Goal: Information Seeking & Learning: Learn about a topic

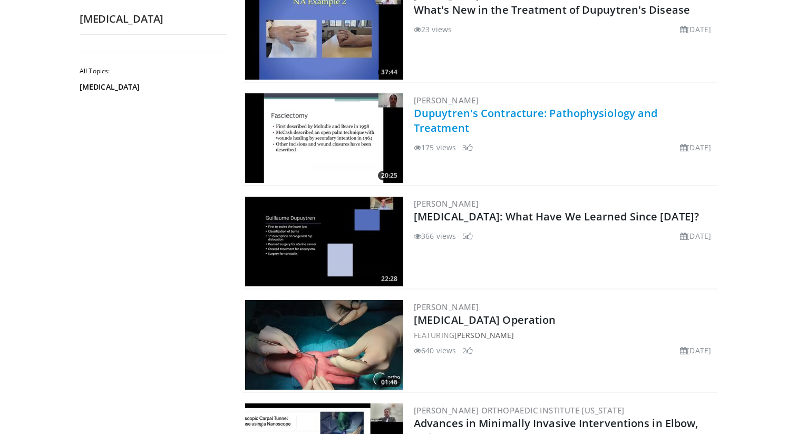
scroll to position [316, 0]
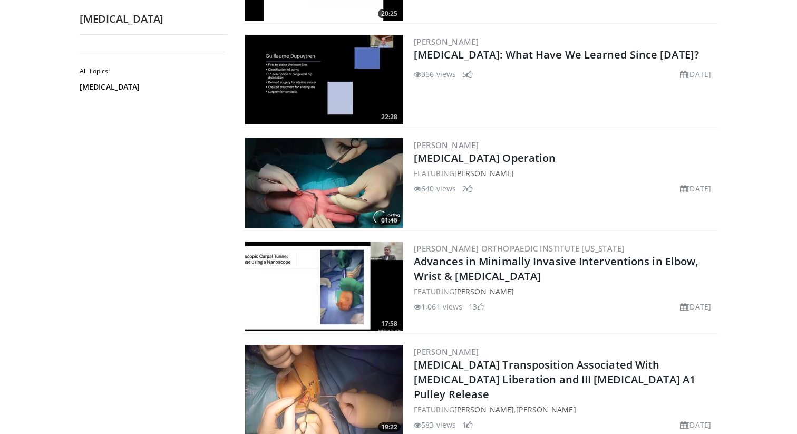
click at [345, 172] on img at bounding box center [324, 183] width 158 height 90
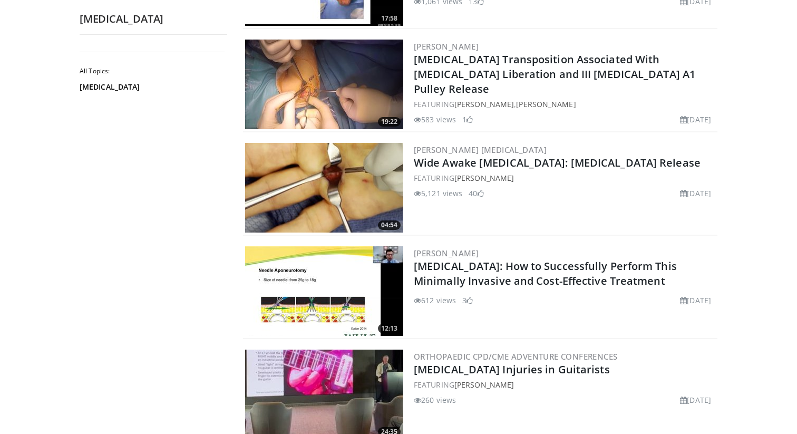
scroll to position [623, 0]
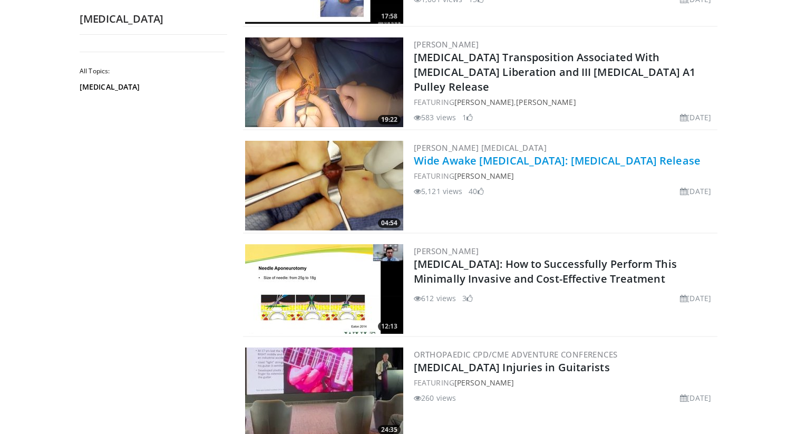
click at [490, 155] on link "Wide Awake [MEDICAL_DATA]: [MEDICAL_DATA] Release" at bounding box center [557, 160] width 287 height 14
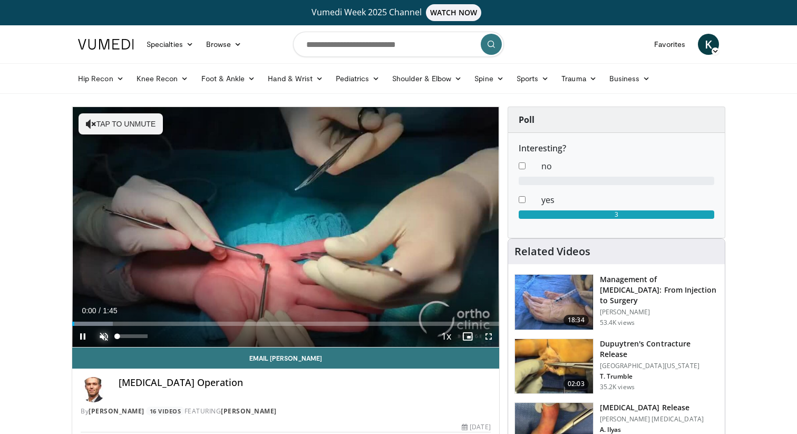
click at [100, 333] on span "Video Player" at bounding box center [103, 336] width 21 height 21
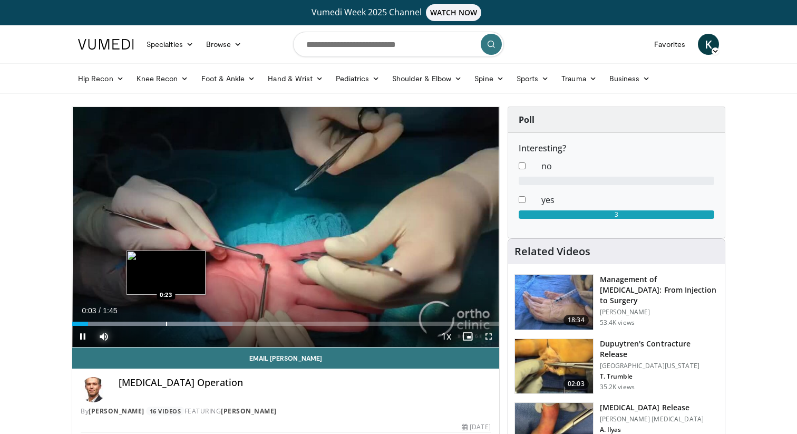
click at [166, 323] on div "Progress Bar" at bounding box center [166, 323] width 1 height 4
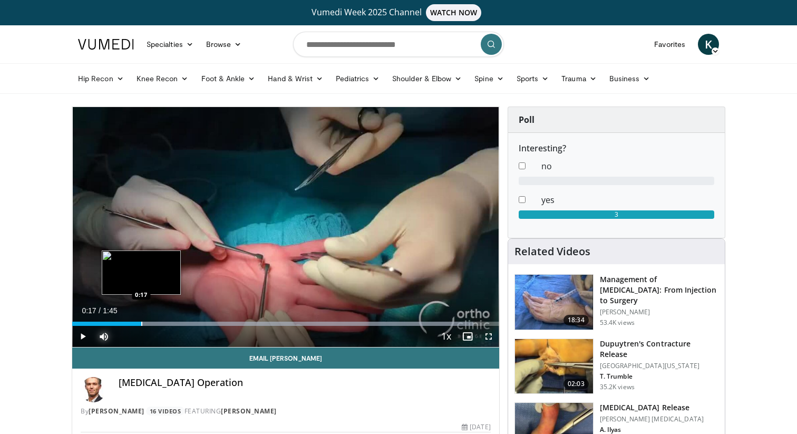
click at [141, 324] on div "Progress Bar" at bounding box center [141, 323] width 1 height 4
click at [114, 319] on div "Loaded : 94.04% 0:10 0:10" at bounding box center [285, 321] width 427 height 10
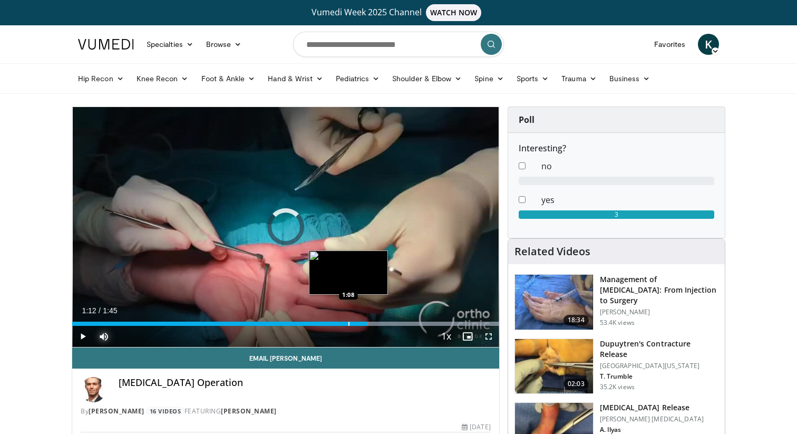
click at [348, 321] on div "Loaded : 100.00% 1:08 1:08" at bounding box center [285, 321] width 427 height 10
click at [345, 320] on div "Loaded : 100.00% 1:10 1:07" at bounding box center [285, 321] width 427 height 10
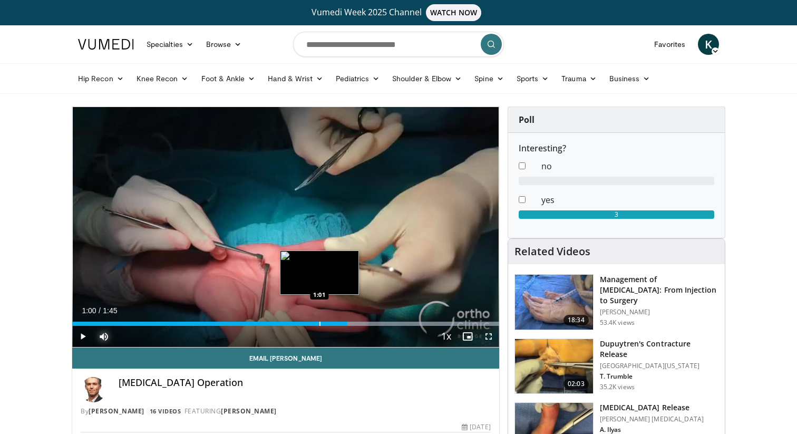
click at [319, 321] on div "Loaded : 100.00% 1:07 1:01" at bounding box center [285, 321] width 427 height 10
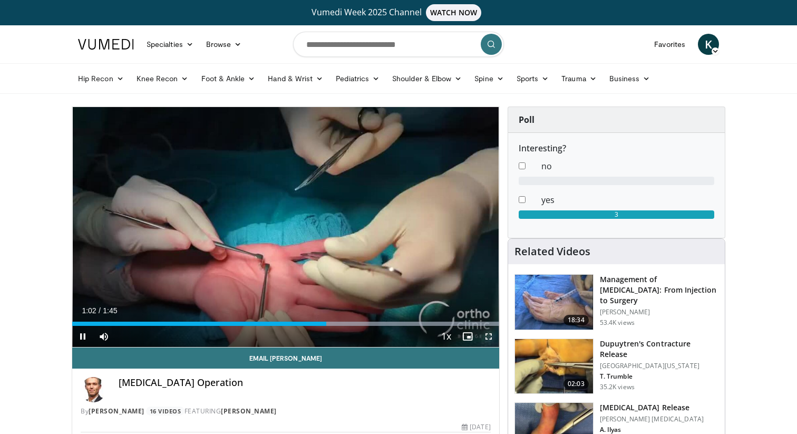
click at [484, 338] on span "Video Player" at bounding box center [488, 336] width 21 height 21
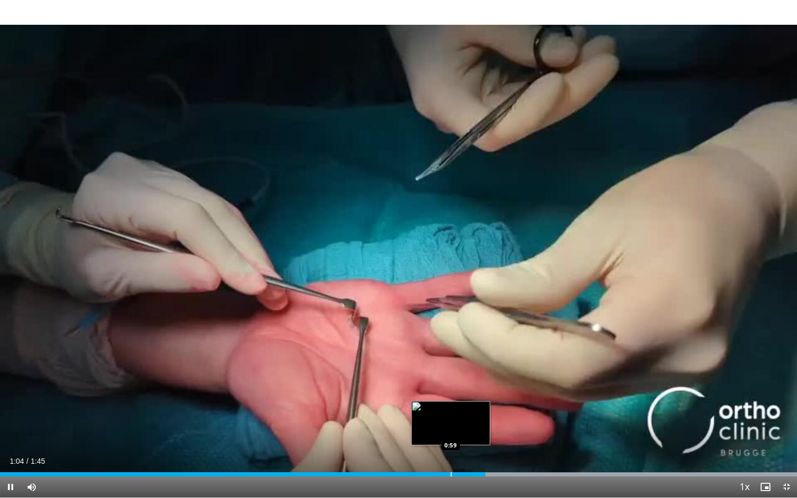
click at [450, 433] on div "Progress Bar" at bounding box center [450, 474] width 1 height 4
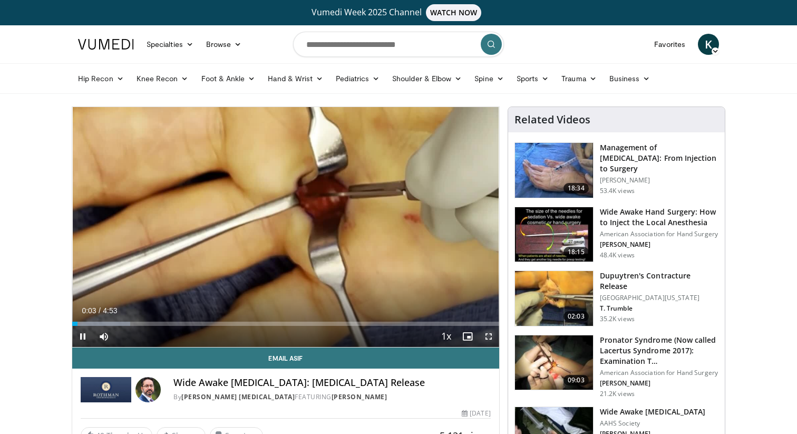
click at [492, 337] on span "Video Player" at bounding box center [488, 336] width 21 height 21
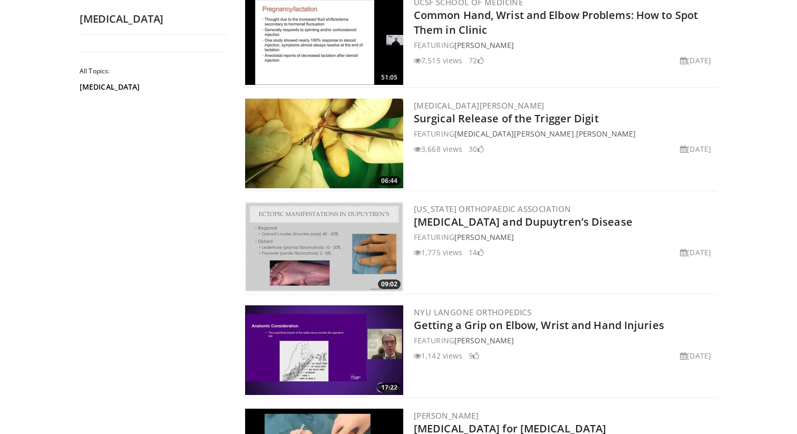
scroll to position [1408, 0]
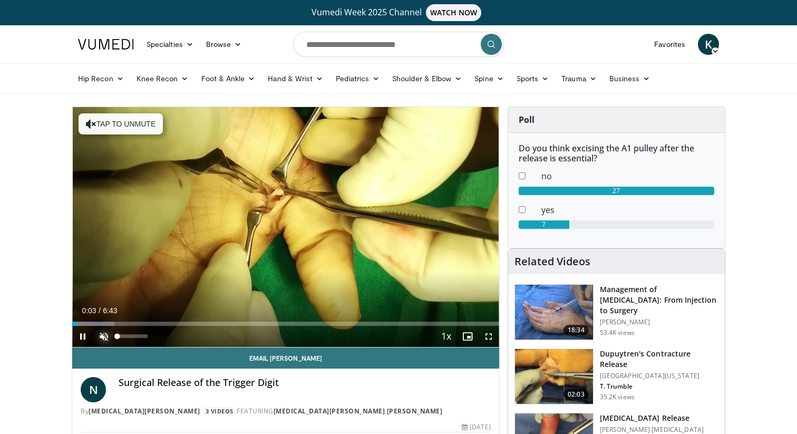
click at [102, 334] on span "Video Player" at bounding box center [103, 336] width 21 height 21
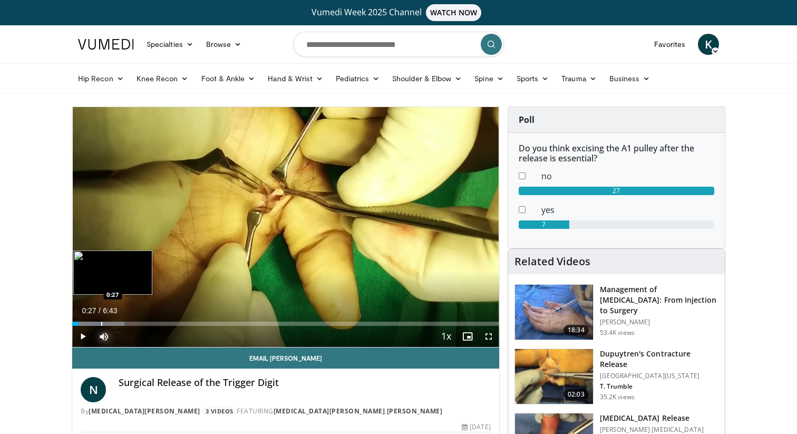
click at [101, 322] on div "Progress Bar" at bounding box center [101, 323] width 1 height 4
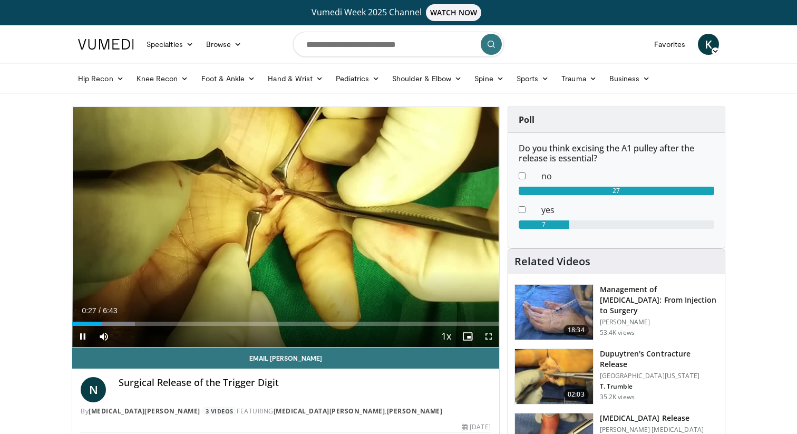
click at [116, 326] on div "Current Time 0:27 / Duration 6:43 Pause Skip Backward Skip Forward Mute Loaded …" at bounding box center [285, 336] width 427 height 21
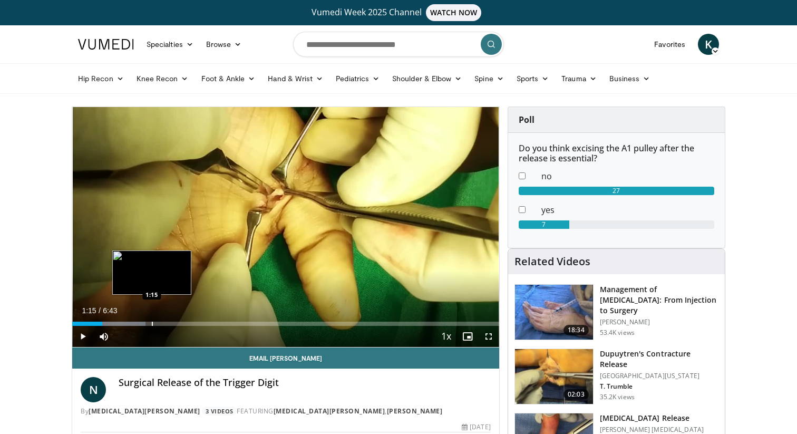
click at [152, 323] on div "Progress Bar" at bounding box center [152, 323] width 1 height 4
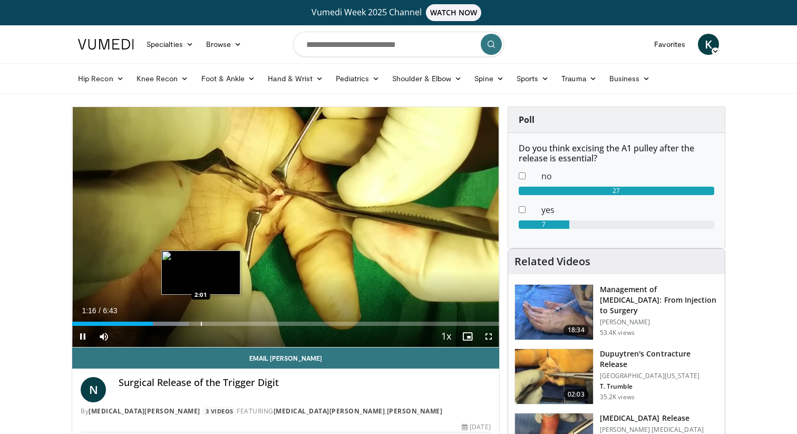
click at [201, 319] on div "Loaded : 27.27% 1:16 2:01" at bounding box center [285, 321] width 427 height 10
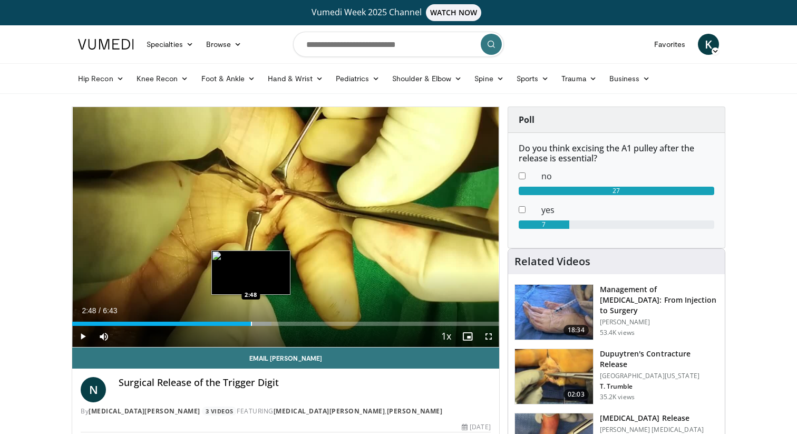
click at [251, 325] on div "Loaded : 46.71% 2:49 2:48" at bounding box center [285, 323] width 427 height 4
click at [223, 323] on div "Progress Bar" at bounding box center [223, 323] width 1 height 4
click at [241, 320] on div "Loaded : 51.63% 2:26 2:39" at bounding box center [285, 321] width 427 height 10
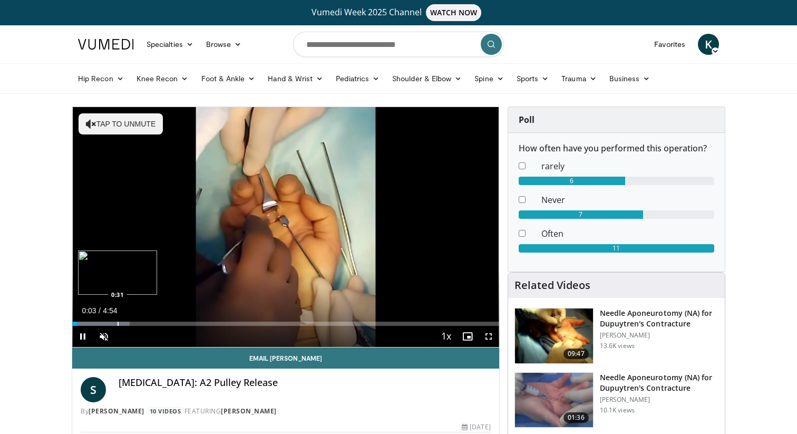
click at [115, 319] on div "Loaded : 13.46% 0:03 0:31" at bounding box center [285, 321] width 427 height 10
click at [106, 339] on span "Video Player" at bounding box center [103, 336] width 21 height 21
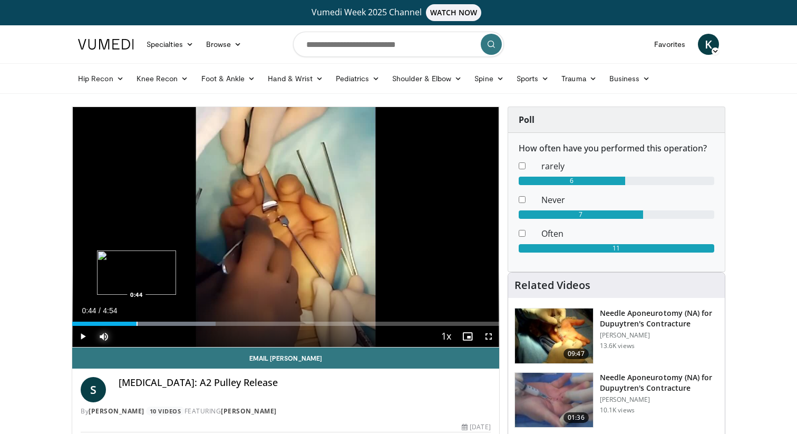
click at [136, 319] on div "Loaded : 33.65% 0:44 0:44" at bounding box center [285, 321] width 427 height 10
click at [169, 317] on div "Loaded : 37.02% 1:07 1:07" at bounding box center [285, 321] width 427 height 10
click at [205, 320] on div "Loaded : 37.02% 1:08 1:31" at bounding box center [285, 321] width 427 height 10
click at [234, 326] on div "Current Time 1:32 / Duration 4:54 Pause Skip Backward Skip Forward Mute 0% Load…" at bounding box center [285, 336] width 427 height 21
click at [252, 329] on div "Current Time 1:33 / Duration 4:54 Pause Skip Backward Skip Forward Mute 0% Load…" at bounding box center [285, 336] width 427 height 21
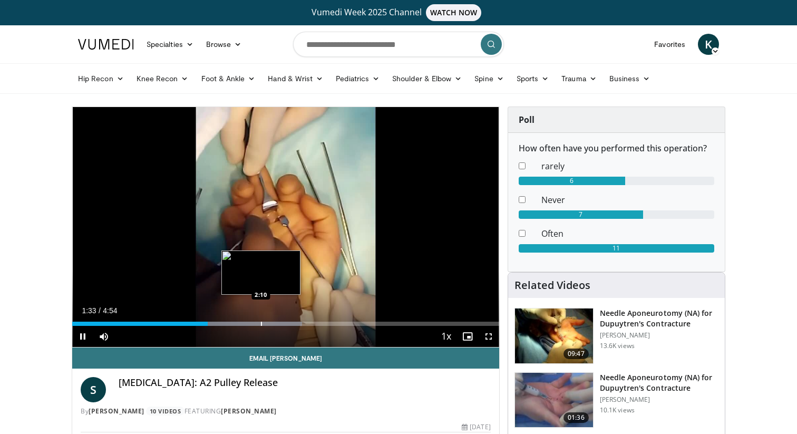
click at [261, 322] on div "Progress Bar" at bounding box center [261, 323] width 1 height 4
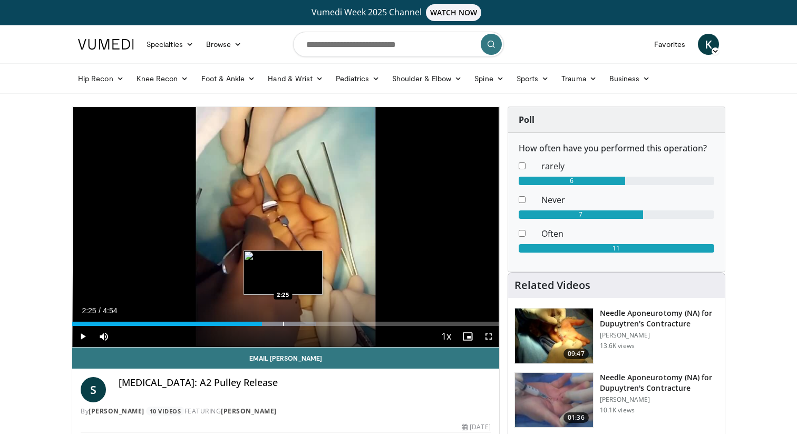
click at [283, 322] on div "Progress Bar" at bounding box center [283, 323] width 1 height 4
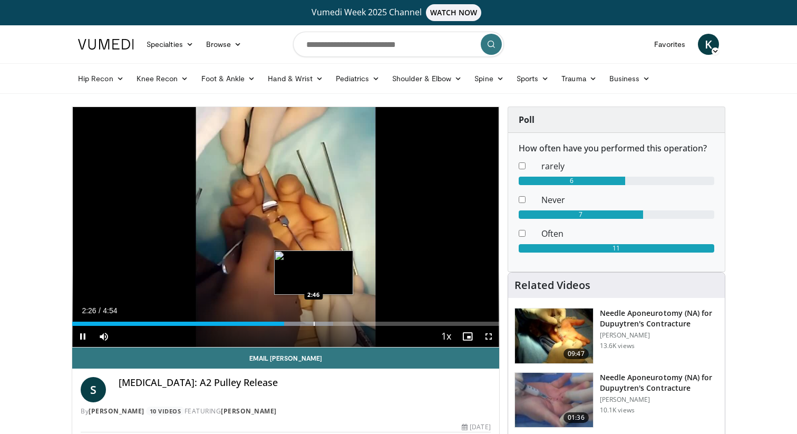
click at [315, 325] on div "Progress Bar" at bounding box center [313, 323] width 1 height 4
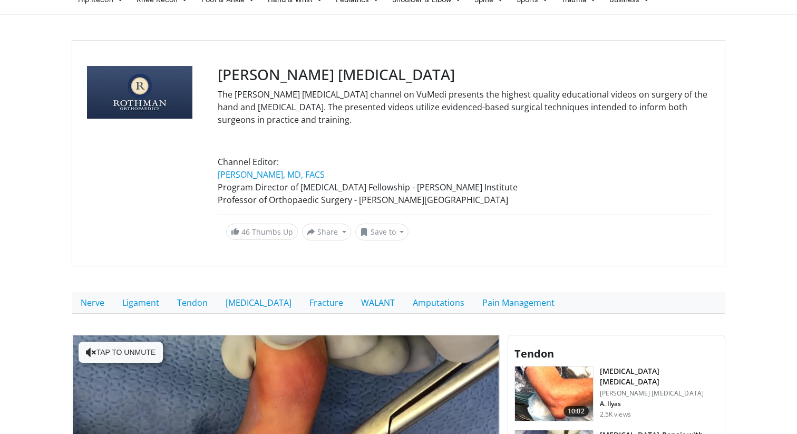
scroll to position [314, 0]
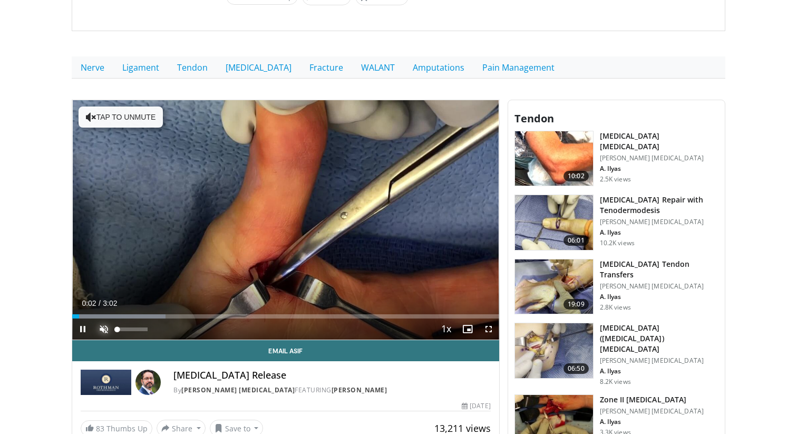
click at [103, 328] on span "Video Player" at bounding box center [103, 328] width 21 height 21
